Goal: Task Accomplishment & Management: Complete application form

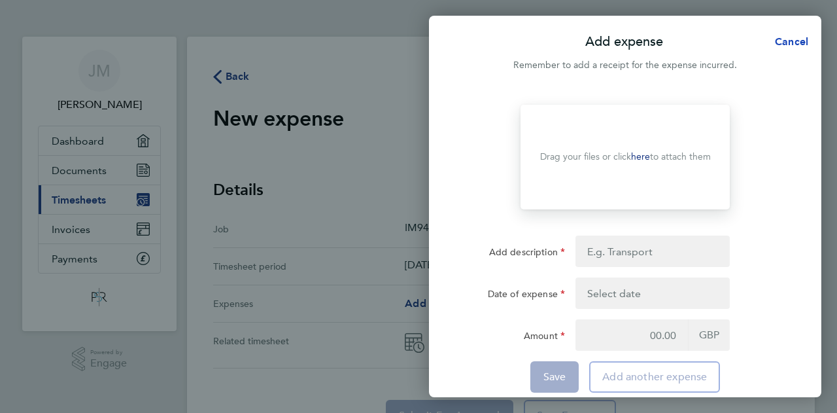
click at [792, 39] on span "Cancel" at bounding box center [789, 41] width 37 height 12
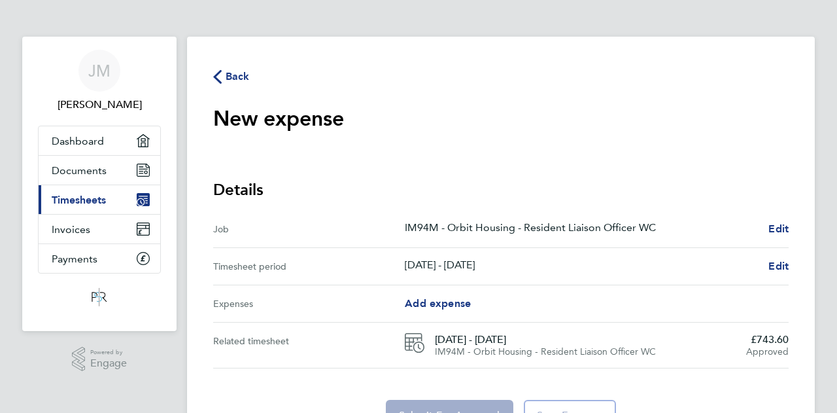
click at [220, 78] on icon "button" at bounding box center [217, 77] width 9 height 14
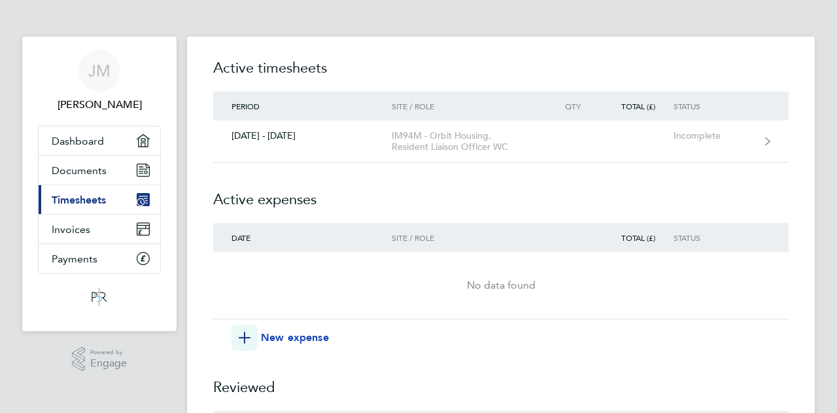
click at [262, 337] on span "New expense" at bounding box center [295, 338] width 68 height 16
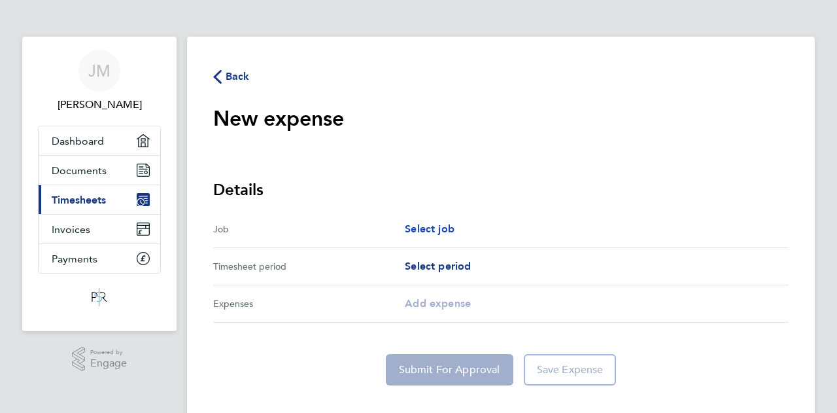
click at [438, 226] on span "Select job" at bounding box center [430, 228] width 50 height 12
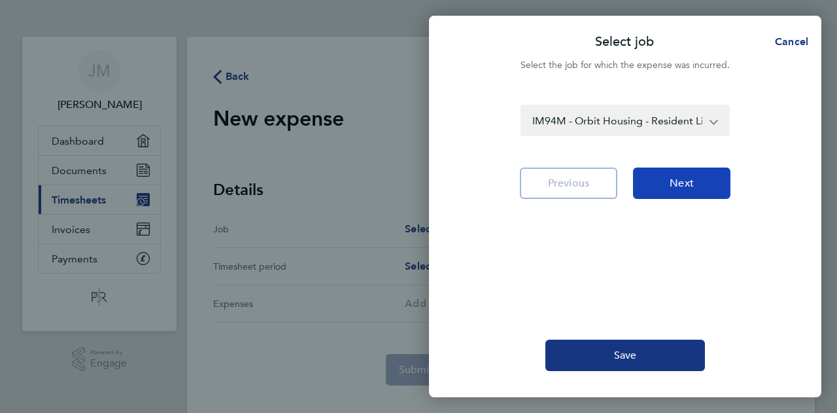
click at [657, 177] on button "Next" at bounding box center [681, 182] width 97 height 31
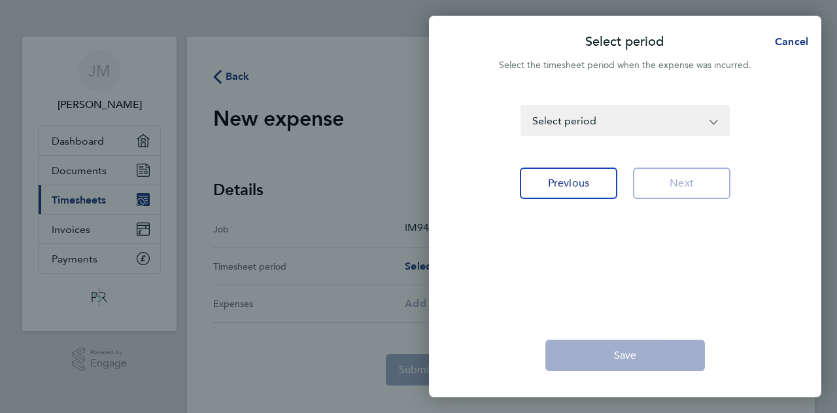
click at [711, 119] on select "[DATE] - [DATE] [DATE] - [DATE] [DATE] - [DATE] [DATE] - [DATE] [DATE] - [DATE]…" at bounding box center [617, 120] width 191 height 29
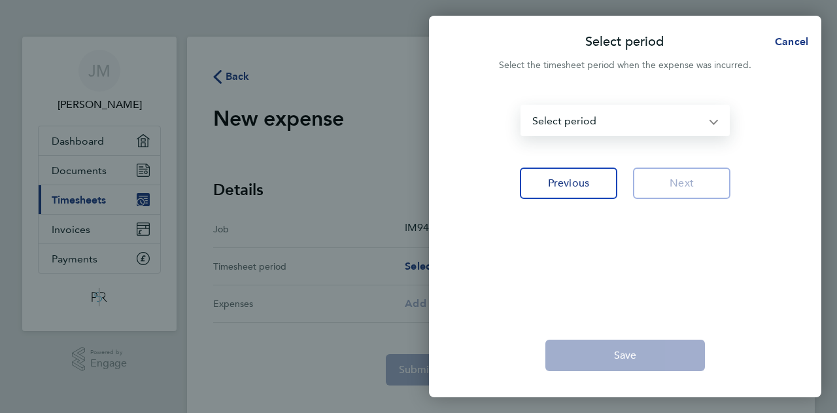
select select "54: Object"
click at [522, 106] on select "[DATE] - [DATE] [DATE] - [DATE] [DATE] - [DATE] [DATE] - [DATE] [DATE] - [DATE]…" at bounding box center [617, 120] width 191 height 29
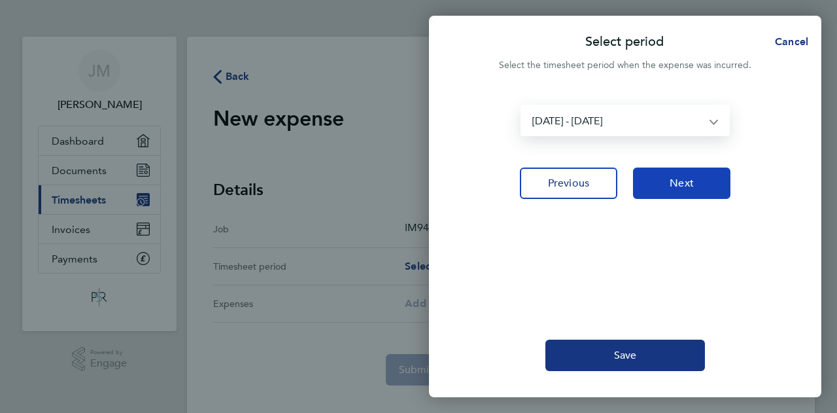
click at [683, 181] on span "Next" at bounding box center [682, 183] width 24 height 13
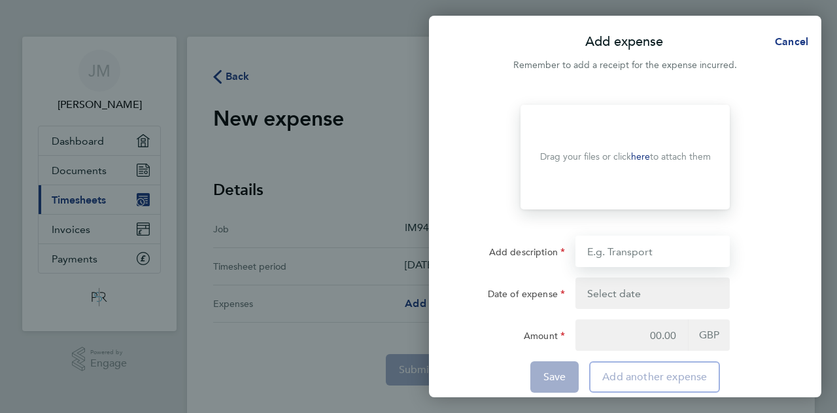
click at [662, 249] on input "Add description" at bounding box center [652, 250] width 154 height 31
type input "WK 4 Mileage Aug"
click at [653, 287] on button "button" at bounding box center [652, 292] width 154 height 31
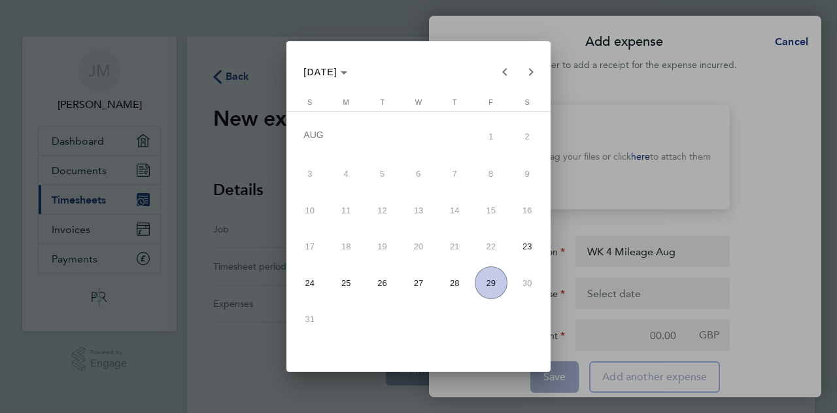
click at [489, 285] on span "29" at bounding box center [491, 282] width 33 height 33
type input "[DATE]"
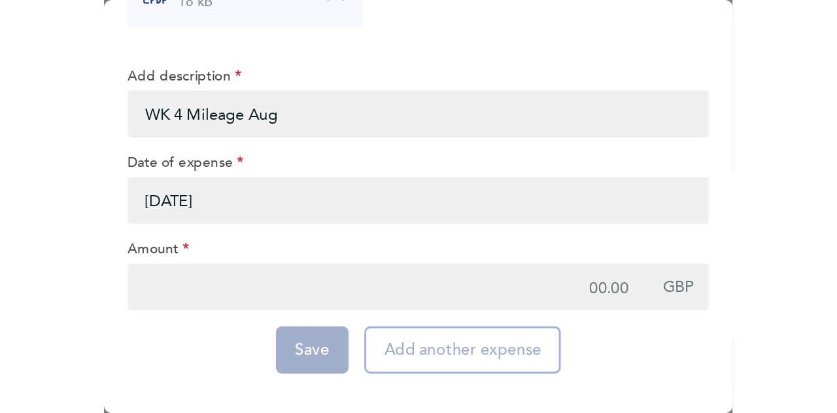
scroll to position [84, 0]
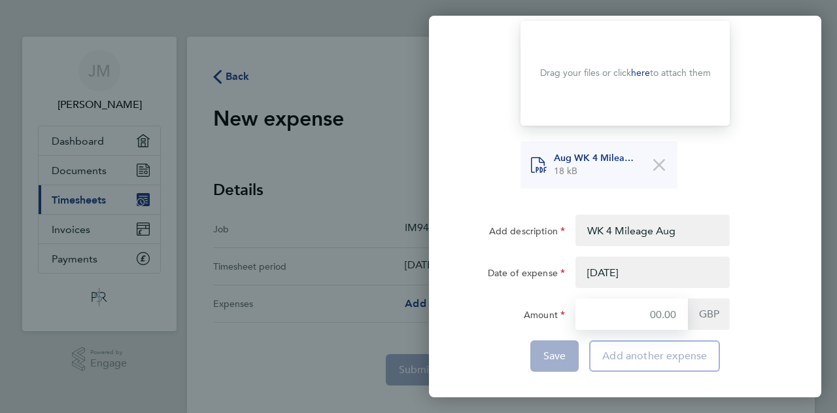
click at [654, 311] on input "Amount" at bounding box center [631, 313] width 112 height 31
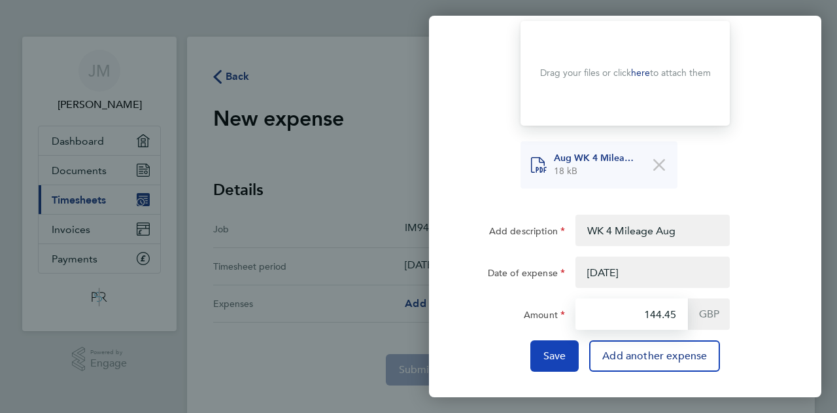
type input "144.45"
click at [552, 359] on span "Save" at bounding box center [554, 355] width 23 height 13
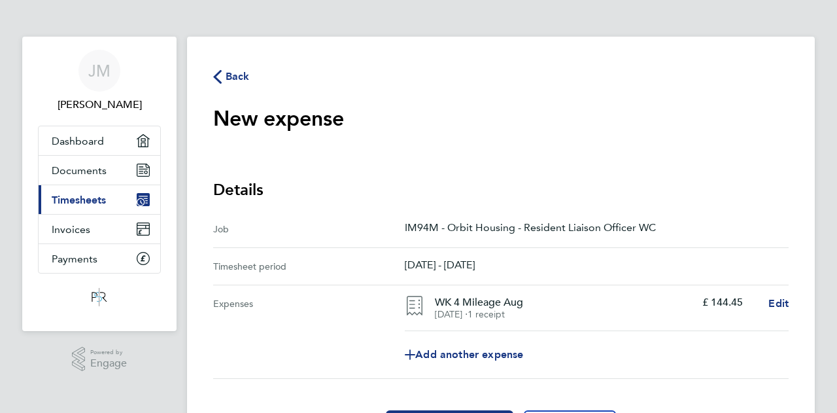
click at [217, 75] on icon "button" at bounding box center [217, 77] width 9 height 14
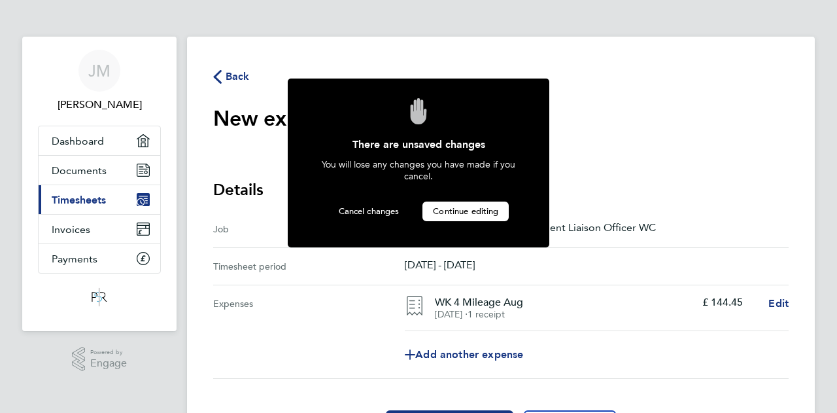
click at [453, 208] on span "Continue editing" at bounding box center [465, 210] width 65 height 11
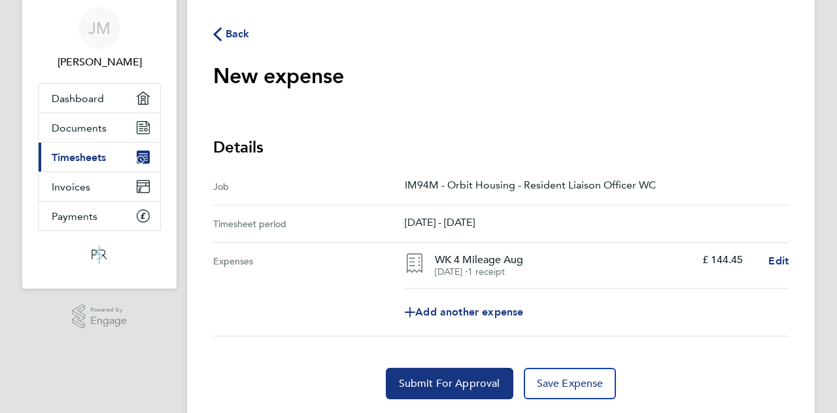
scroll to position [80, 0]
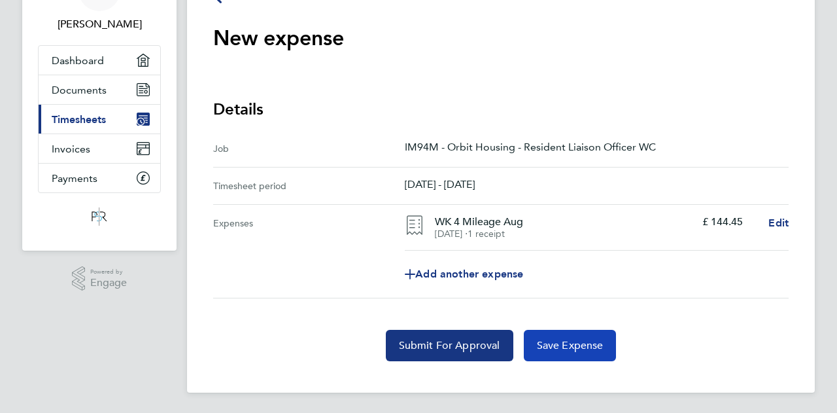
click at [594, 341] on span "Save Expense" at bounding box center [570, 345] width 67 height 13
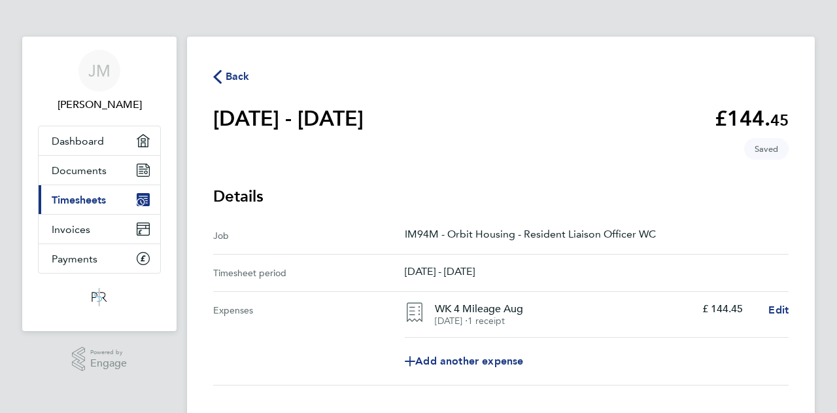
click at [217, 84] on svg-icon "button" at bounding box center [217, 80] width 9 height 12
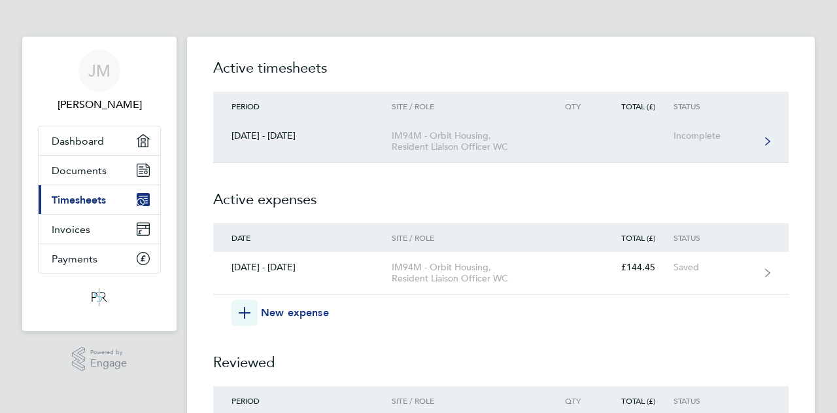
click at [693, 135] on div "Incomplete" at bounding box center [714, 135] width 80 height 11
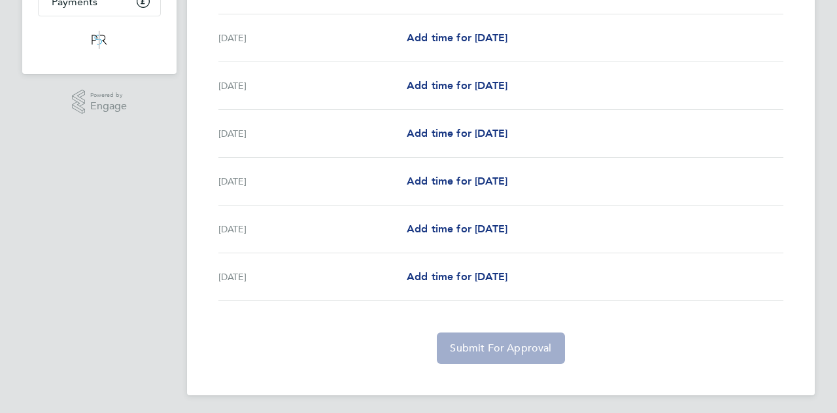
scroll to position [259, 0]
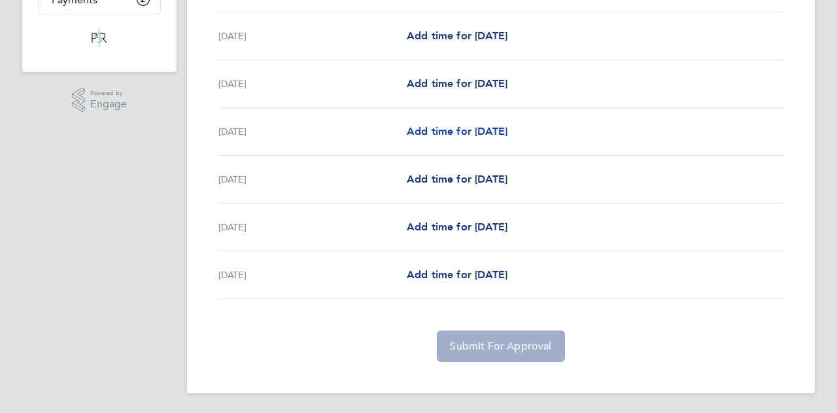
click at [454, 128] on span "Add time for [DATE]" at bounding box center [457, 131] width 101 height 12
select select "30"
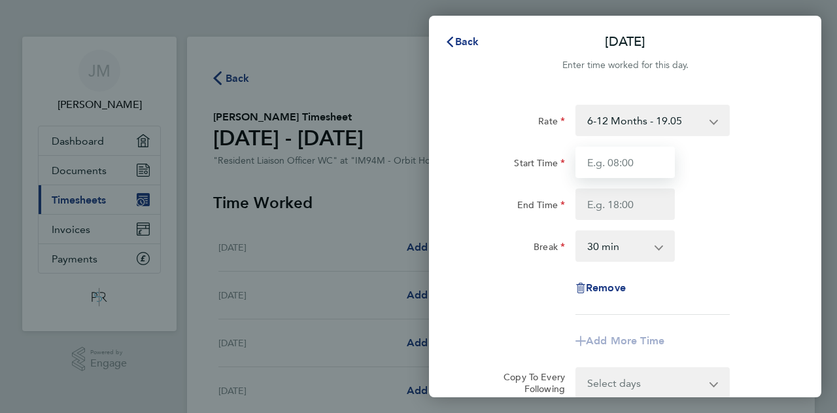
click at [635, 163] on input "Start Time" at bounding box center [624, 161] width 99 height 31
type input "08:00"
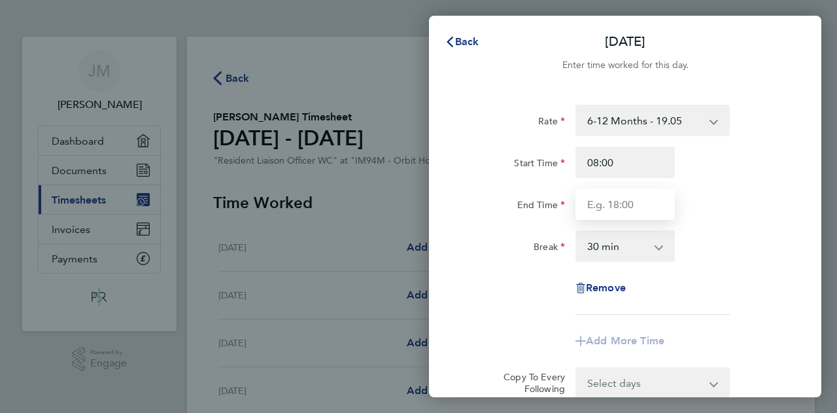
click at [645, 203] on input "End Time" at bounding box center [624, 203] width 99 height 31
type input "17:00"
click at [634, 247] on select "0 min 15 min 30 min 45 min 60 min 75 min 90 min" at bounding box center [617, 245] width 81 height 29
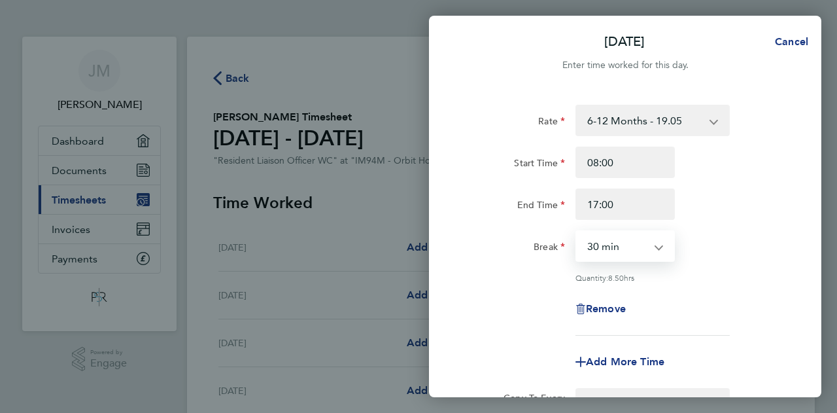
select select "60"
click at [577, 231] on select "0 min 15 min 30 min 45 min 60 min 75 min 90 min" at bounding box center [617, 245] width 81 height 29
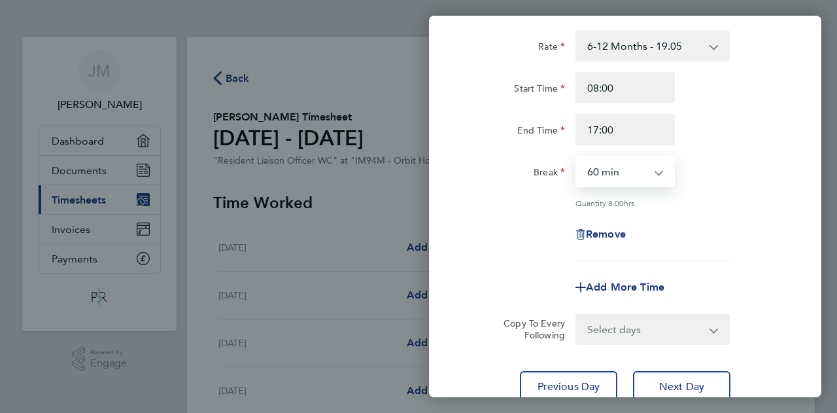
scroll to position [178, 0]
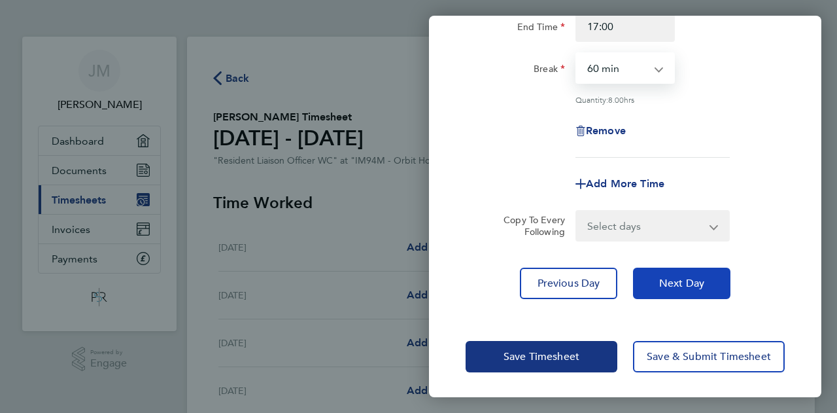
click at [673, 282] on span "Next Day" at bounding box center [681, 283] width 45 height 13
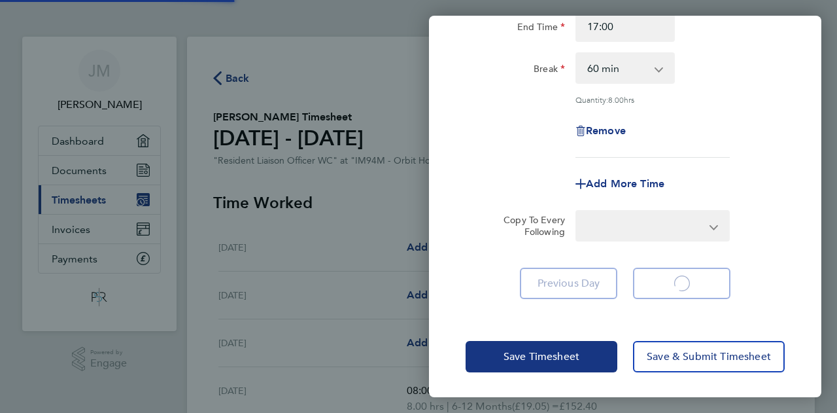
select select "30"
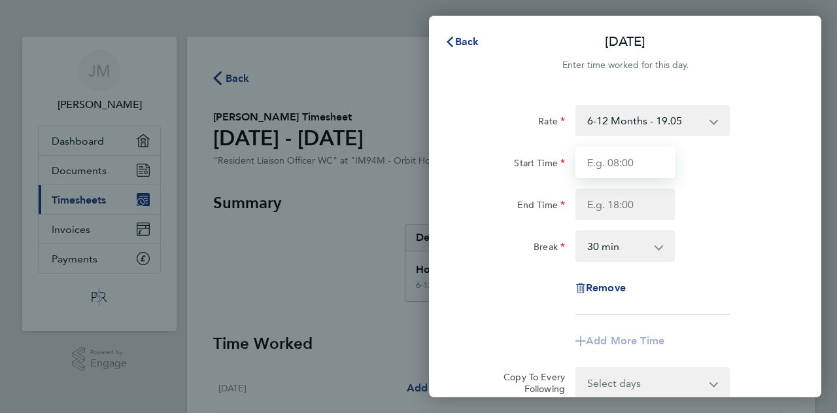
click at [604, 158] on input "Start Time" at bounding box center [624, 161] width 99 height 31
type input "08:00"
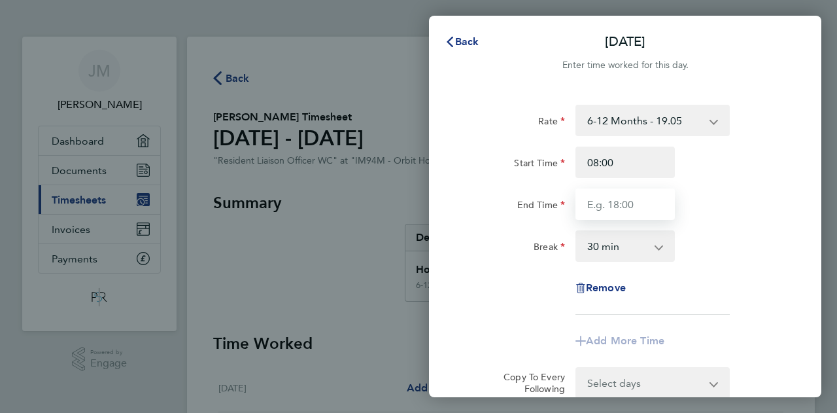
click at [628, 204] on input "End Time" at bounding box center [624, 203] width 99 height 31
type input "17:00"
click at [637, 247] on select "0 min 15 min 30 min 45 min 60 min 75 min 90 min" at bounding box center [617, 245] width 81 height 29
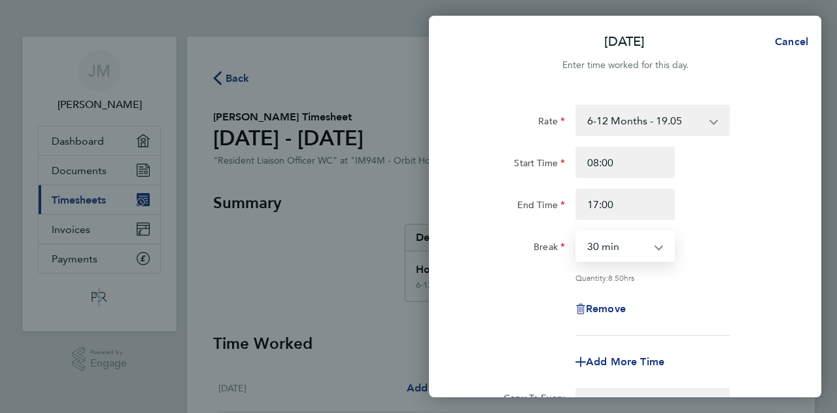
select select "60"
click at [577, 231] on select "0 min 15 min 30 min 45 min 60 min 75 min 90 min" at bounding box center [617, 245] width 81 height 29
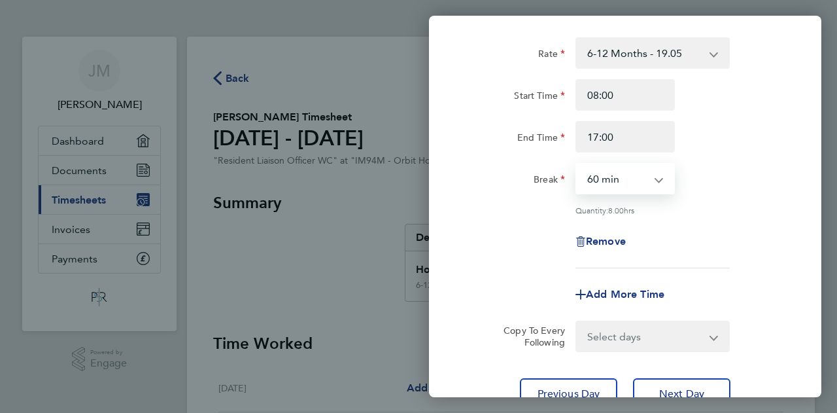
scroll to position [178, 0]
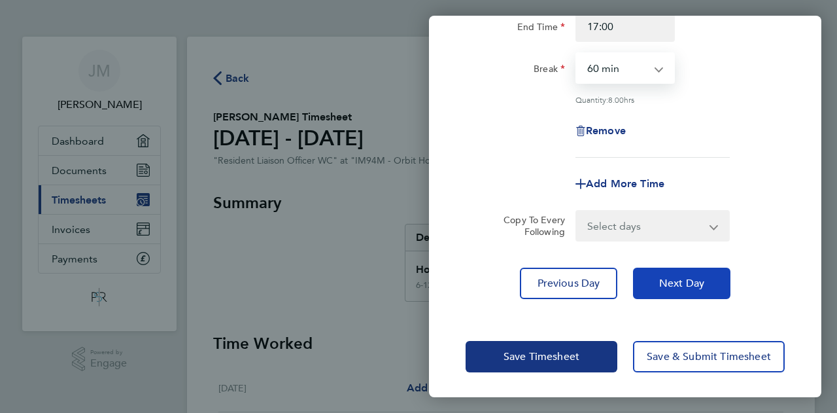
click at [672, 291] on button "Next Day" at bounding box center [681, 282] width 97 height 31
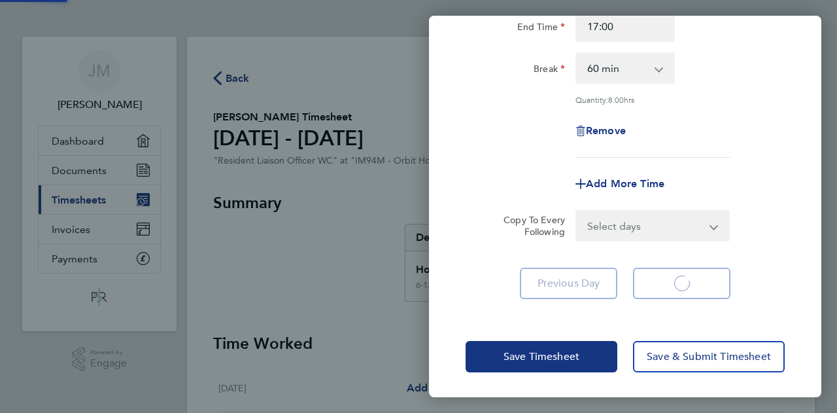
scroll to position [158, 0]
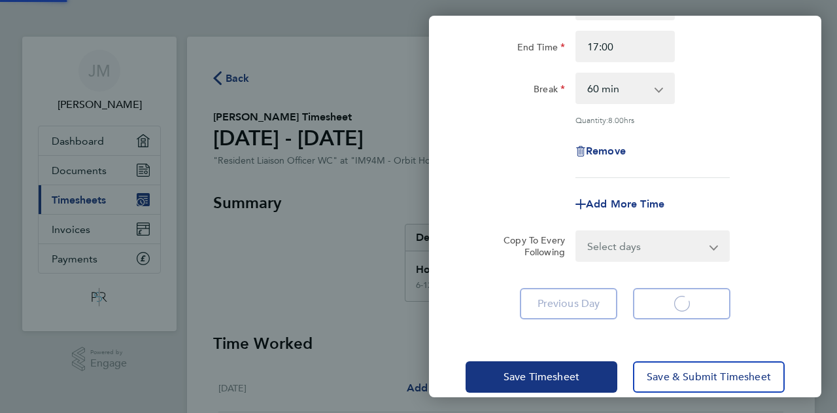
select select "30"
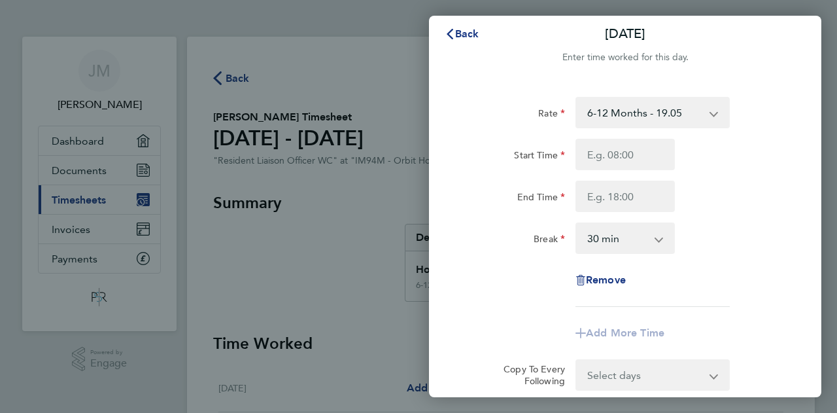
scroll to position [0, 0]
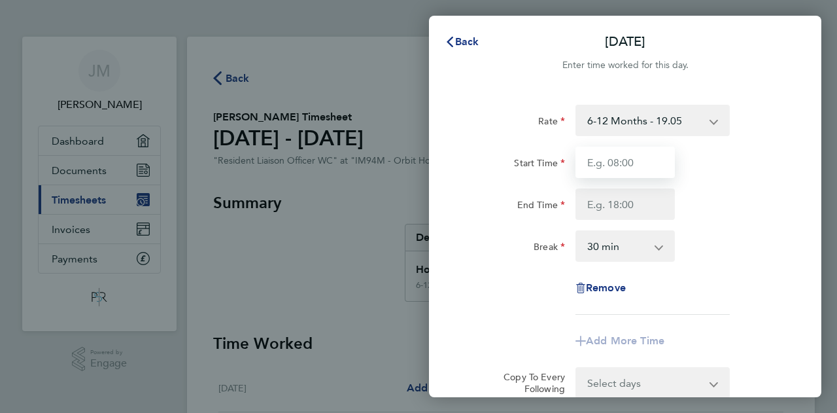
click at [621, 167] on input "Start Time" at bounding box center [624, 161] width 99 height 31
type input "08:00"
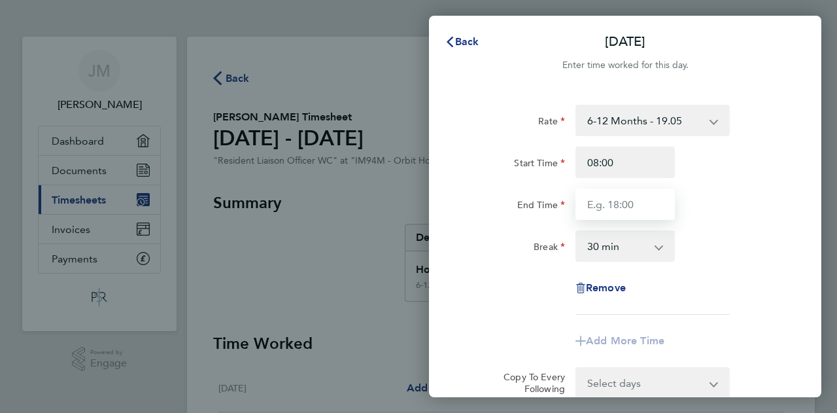
click at [632, 203] on input "End Time" at bounding box center [624, 203] width 99 height 31
type input "17:00"
click at [638, 250] on select "0 min 15 min 30 min 45 min 60 min 75 min 90 min" at bounding box center [617, 245] width 81 height 29
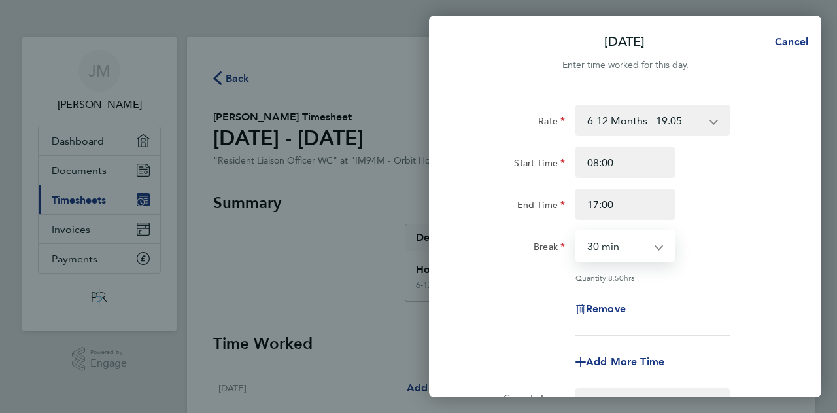
select select "60"
click at [577, 231] on select "0 min 15 min 30 min 45 min 60 min 75 min 90 min" at bounding box center [617, 245] width 81 height 29
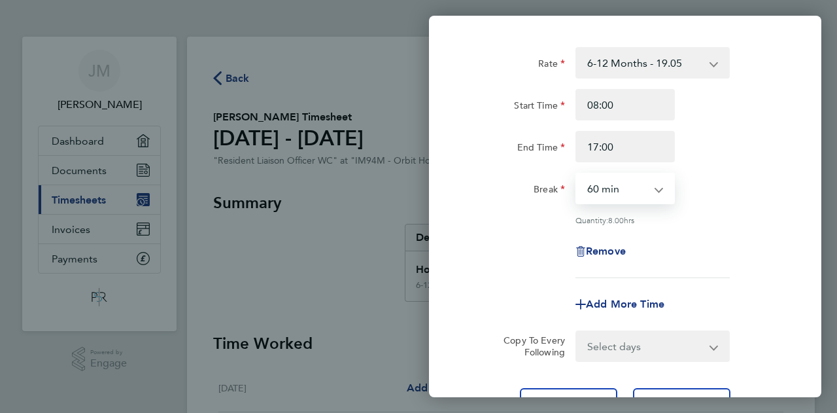
scroll to position [178, 0]
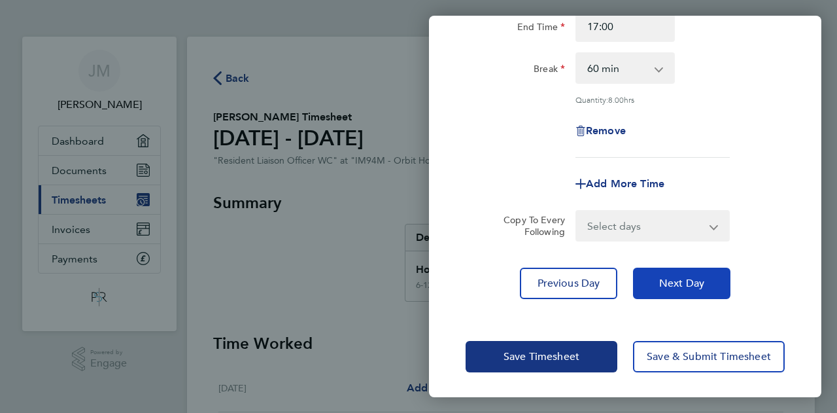
click at [680, 279] on span "Next Day" at bounding box center [681, 283] width 45 height 13
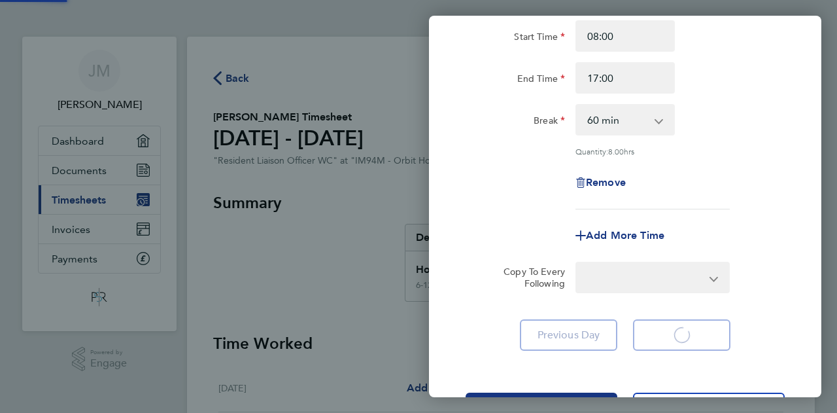
select select "30"
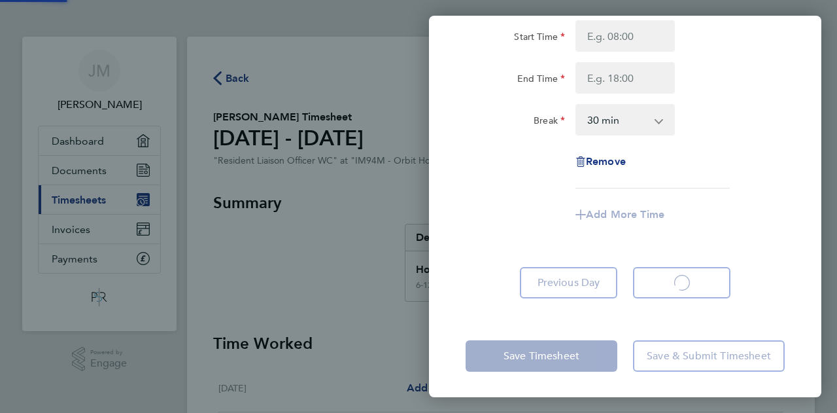
select select "30"
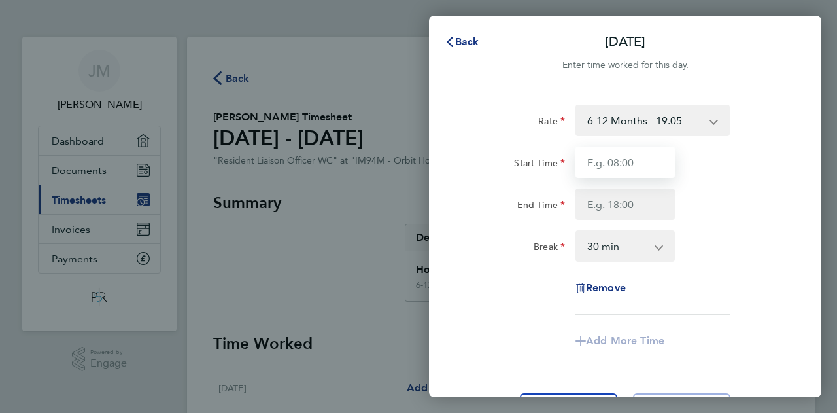
click at [608, 165] on input "Start Time" at bounding box center [624, 161] width 99 height 31
type input "08:00"
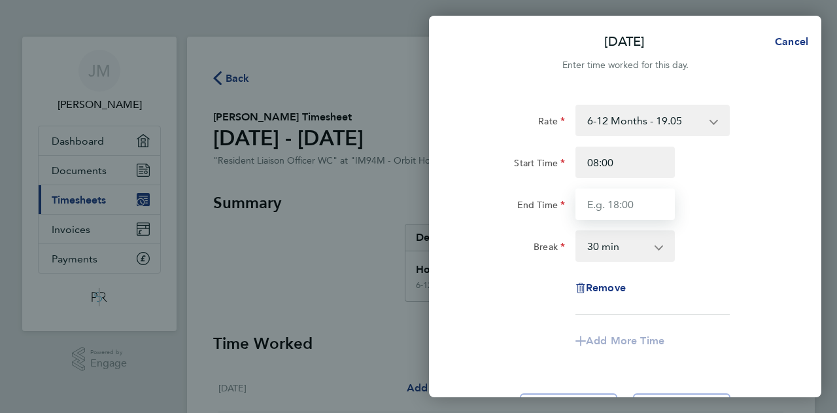
click at [622, 202] on input "End Time" at bounding box center [624, 203] width 99 height 31
type input "17:00"
click at [630, 243] on select "0 min 15 min 30 min 45 min 60 min 75 min 90 min" at bounding box center [617, 245] width 81 height 29
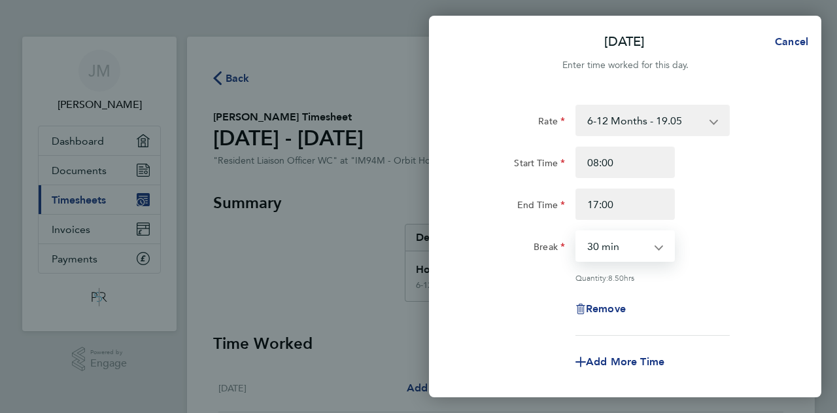
select select "60"
click at [577, 231] on select "0 min 15 min 30 min 45 min 60 min 75 min 90 min" at bounding box center [617, 245] width 81 height 29
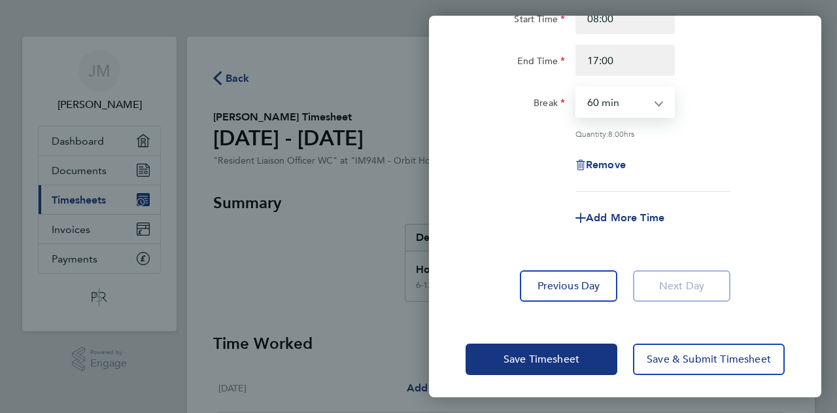
scroll to position [146, 0]
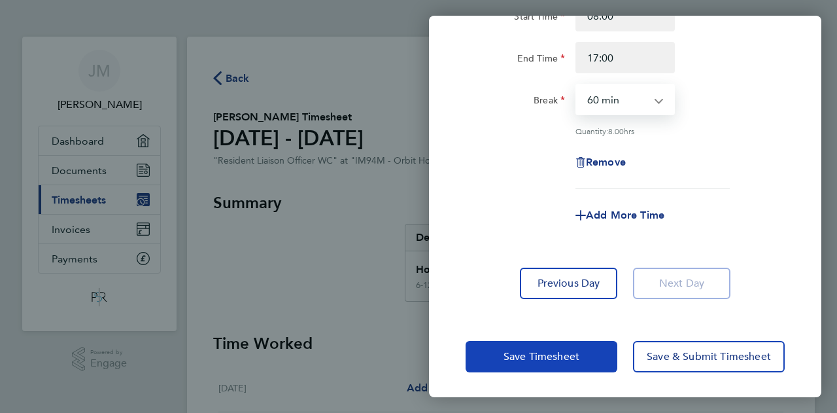
click at [594, 358] on button "Save Timesheet" at bounding box center [542, 356] width 152 height 31
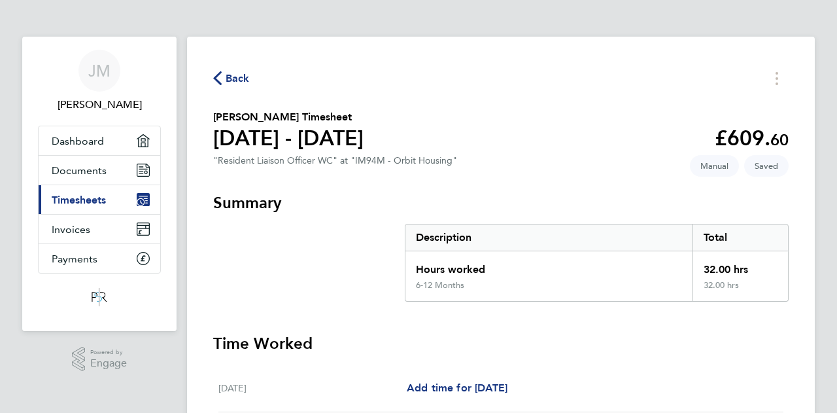
click at [213, 77] on icon "button" at bounding box center [217, 78] width 9 height 14
